Goal: Task Accomplishment & Management: Use online tool/utility

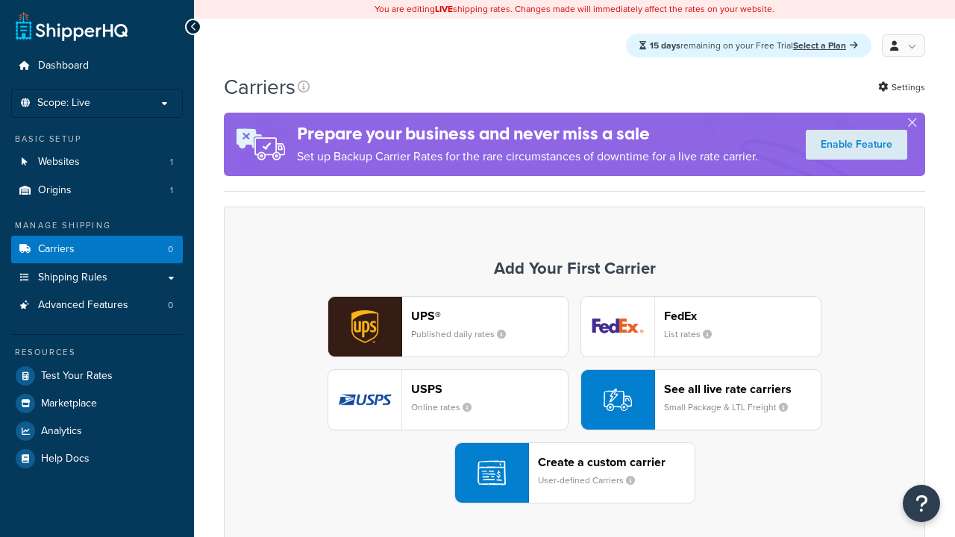
click at [575, 401] on div "UPS® Published daily rates FedEx List rates USPS Online rates See all live rate…" at bounding box center [575, 399] width 670 height 207
click at [575, 474] on div "Create a custom carrier User-defined Carriers" at bounding box center [616, 473] width 157 height 36
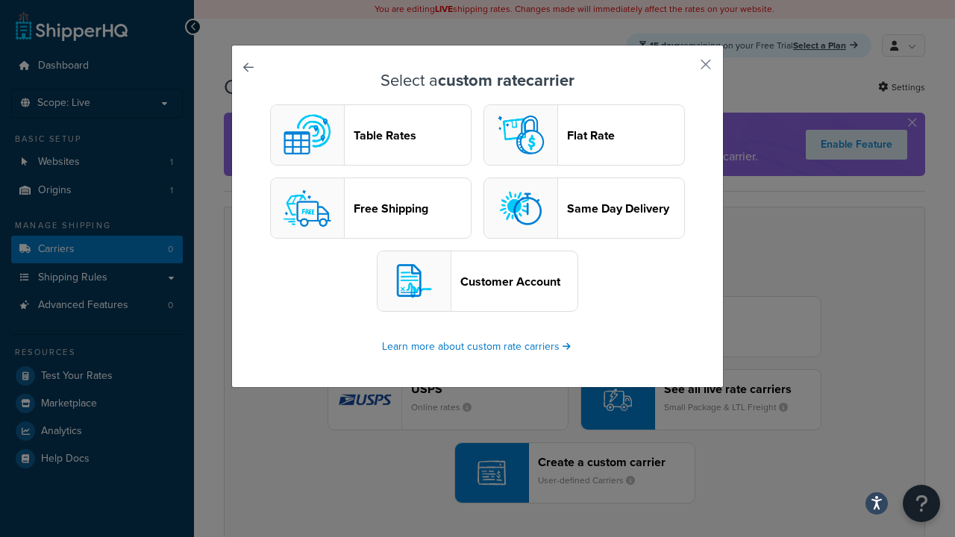
click at [371, 136] on header "Table Rates" at bounding box center [412, 135] width 117 height 14
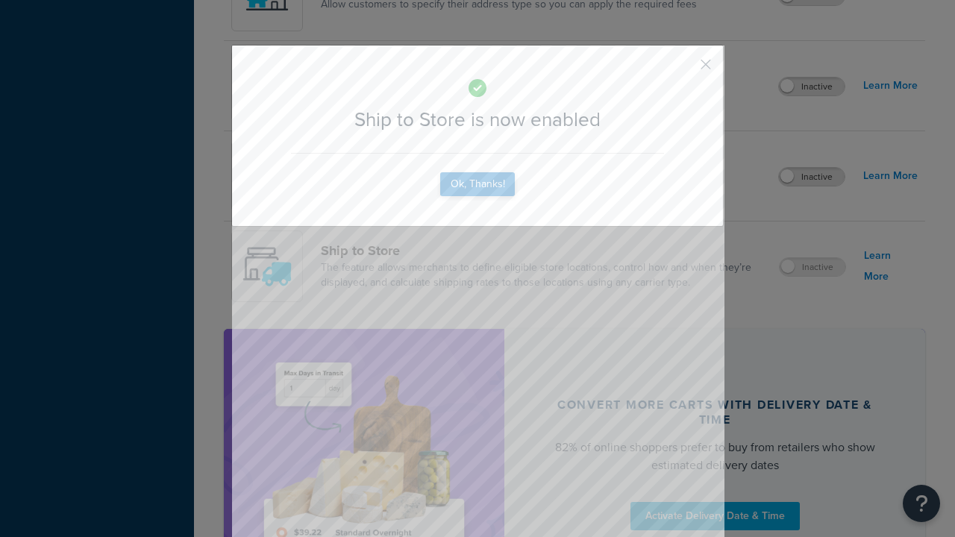
click at [478, 196] on button "Ok, Thanks!" at bounding box center [477, 184] width 75 height 24
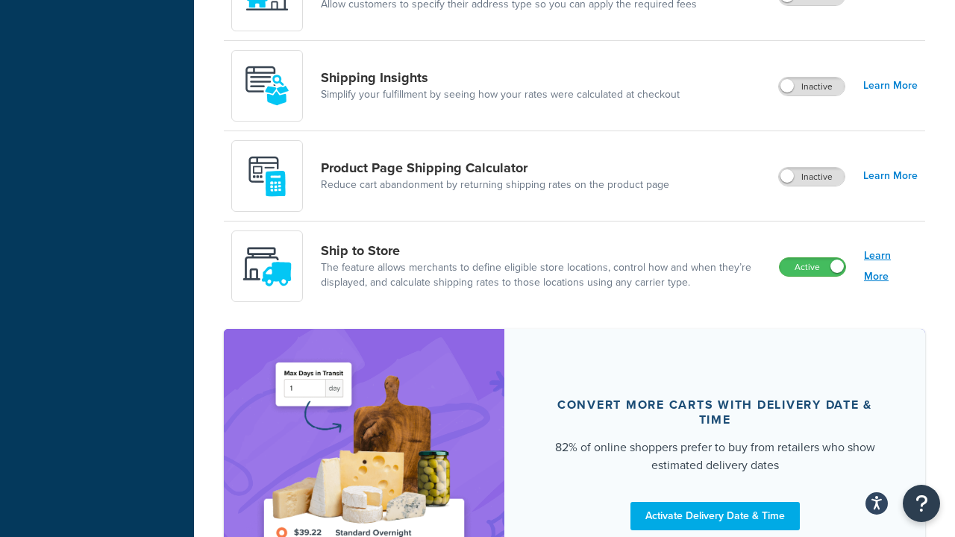
click at [891, 267] on link "Learn More" at bounding box center [891, 266] width 54 height 42
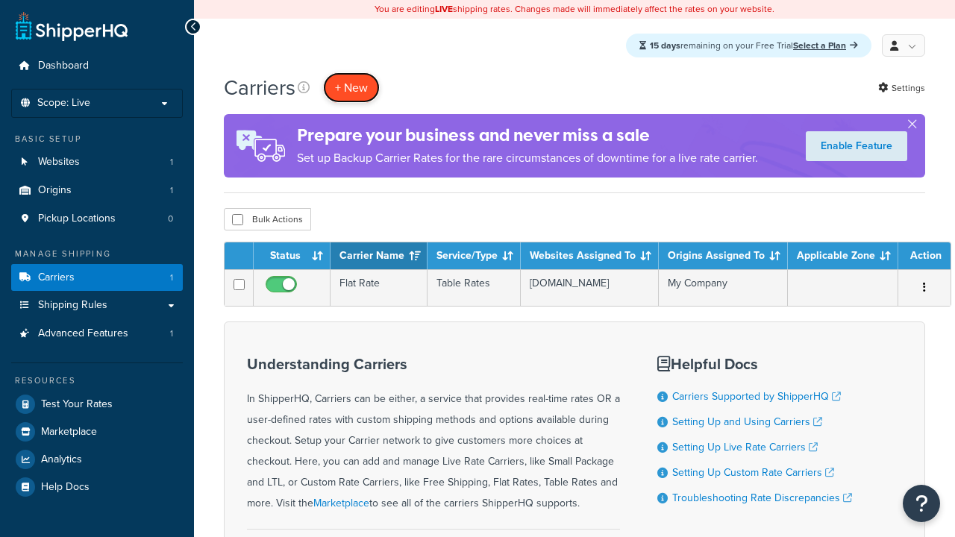
click at [351, 88] on button "+ New" at bounding box center [351, 87] width 57 height 31
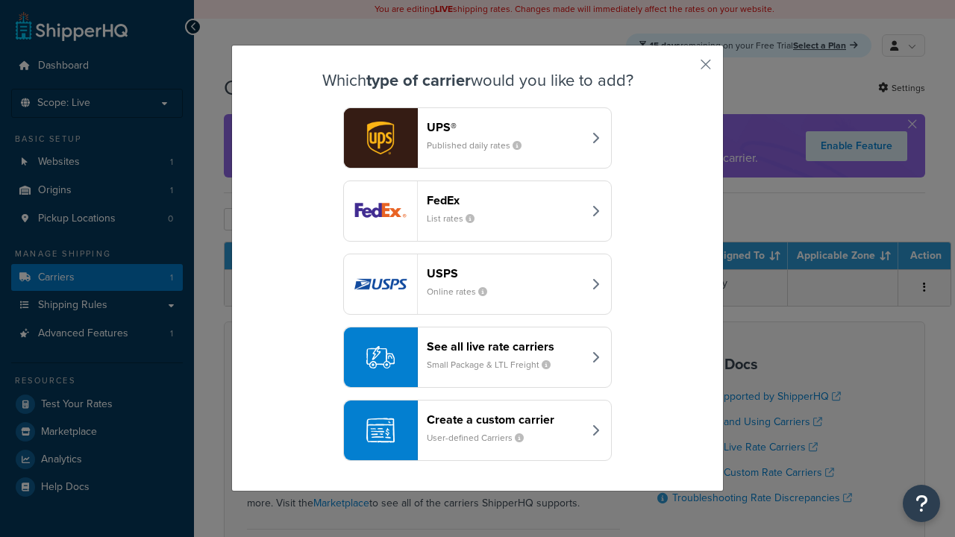
click at [478, 431] on div "Create a custom carrier User-defined Carriers" at bounding box center [505, 431] width 156 height 36
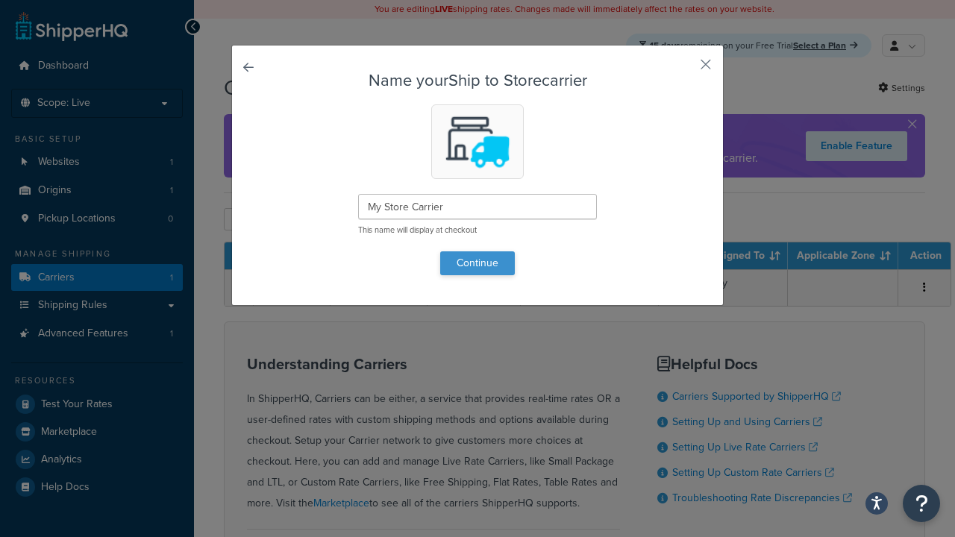
type input "My Store Carrier"
click at [478, 263] on button "Continue" at bounding box center [477, 263] width 75 height 24
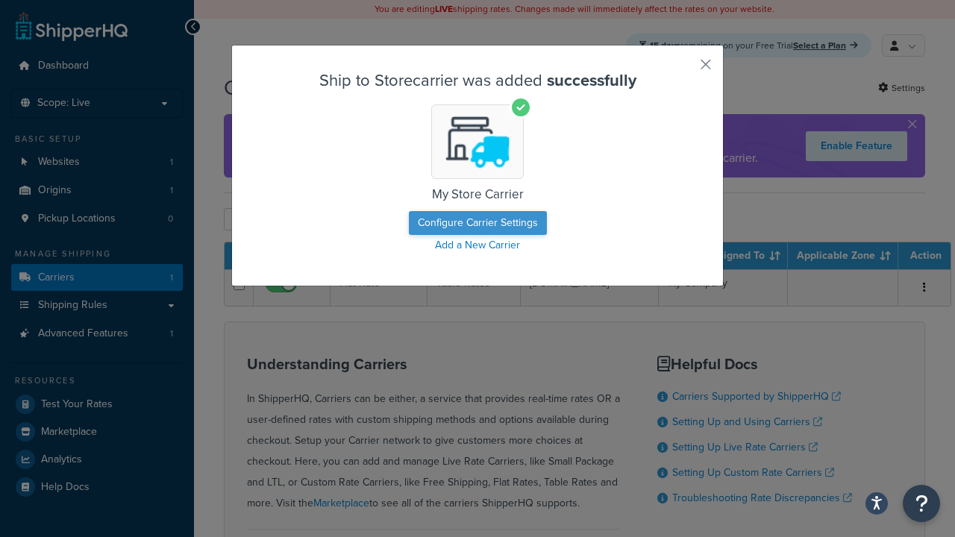
click at [478, 224] on button "Configure Carrier Settings" at bounding box center [478, 223] width 138 height 24
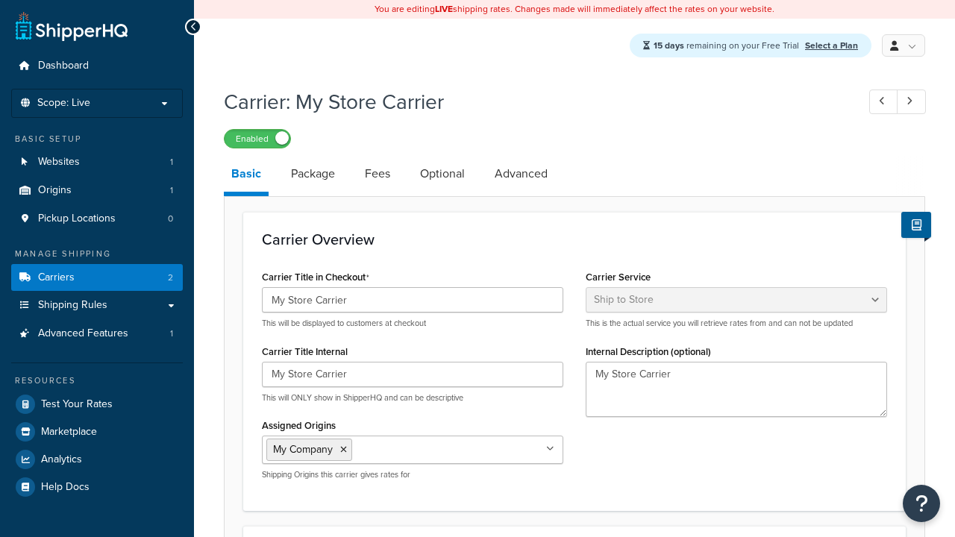
select select "shipToStore"
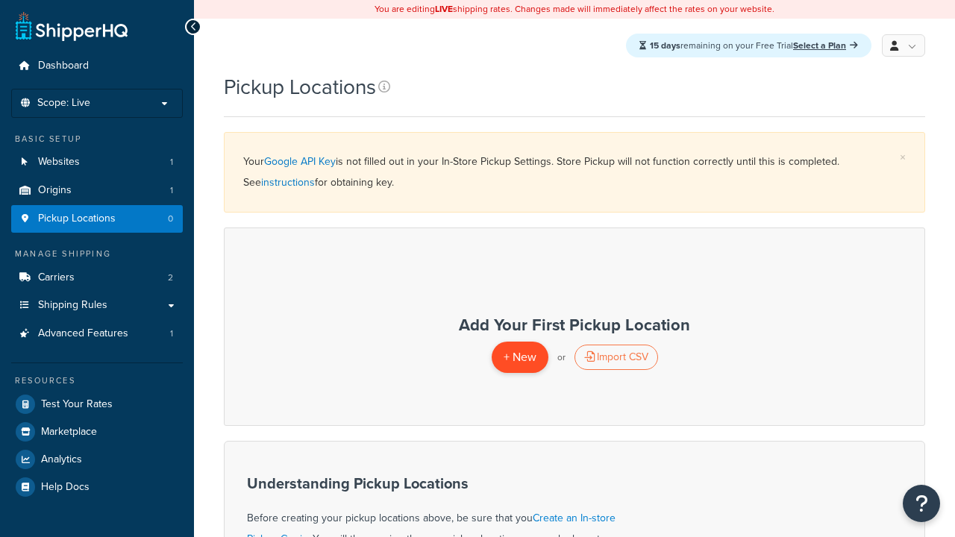
click at [519, 357] on span "+ New" at bounding box center [520, 356] width 33 height 17
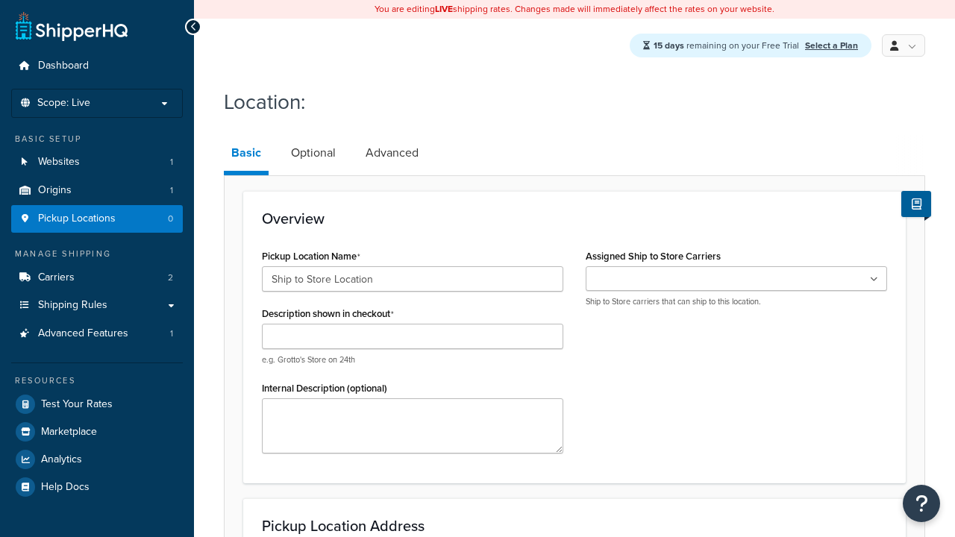
type input "Ship to Store Location"
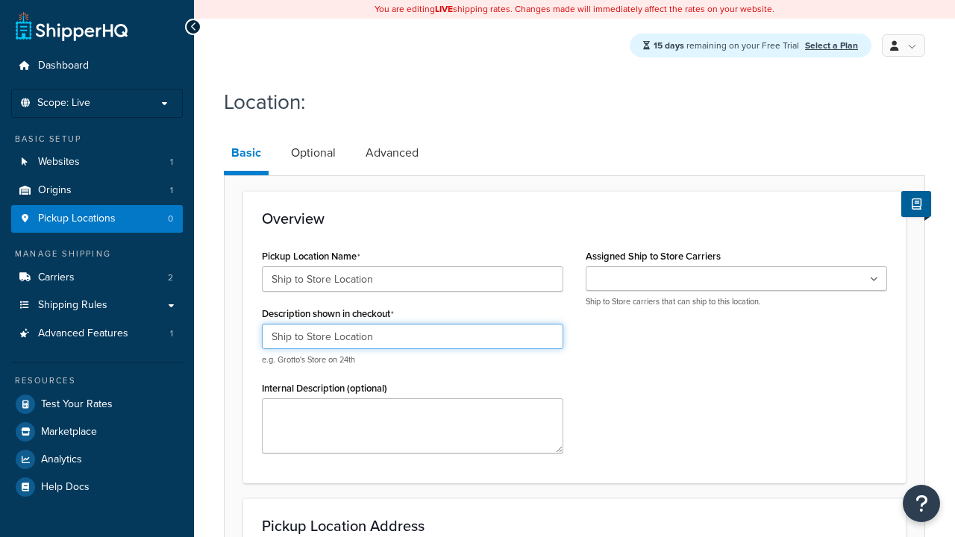
type input "Ship to Store Location"
click at [736, 280] on ul at bounding box center [736, 278] width 301 height 25
